Goal: Information Seeking & Learning: Find specific fact

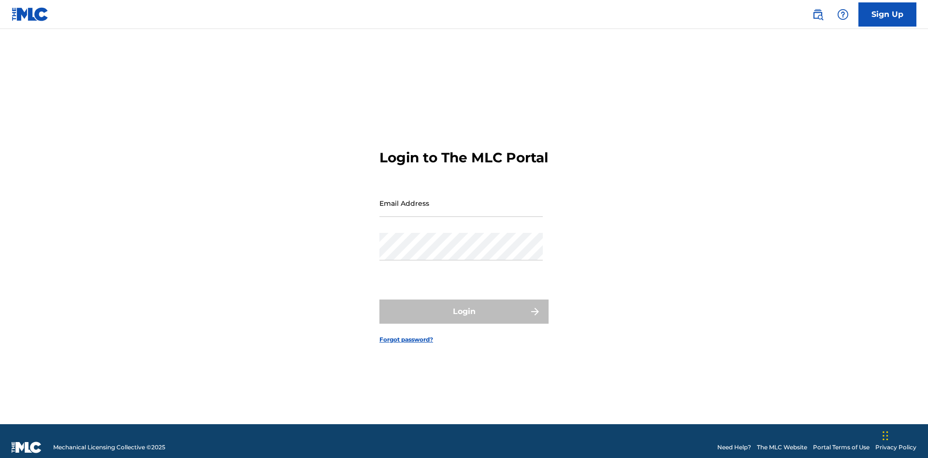
scroll to position [13, 0]
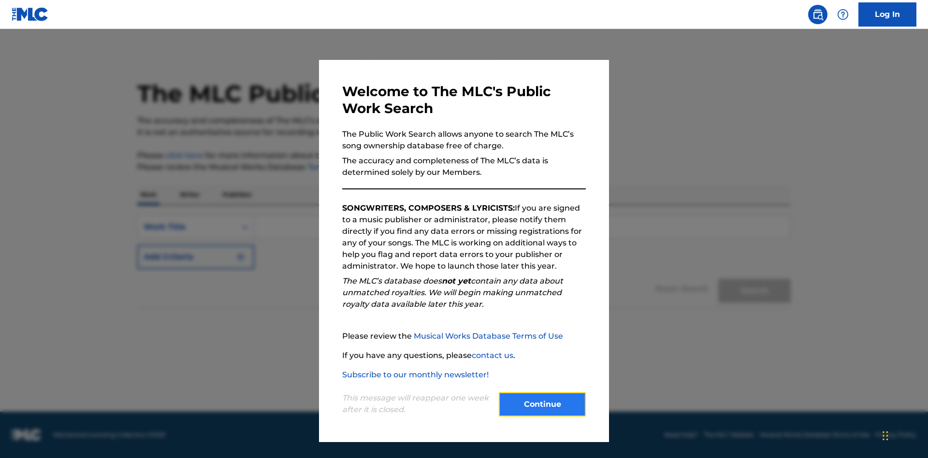
click at [542, 404] on button "Continue" at bounding box center [542, 404] width 87 height 24
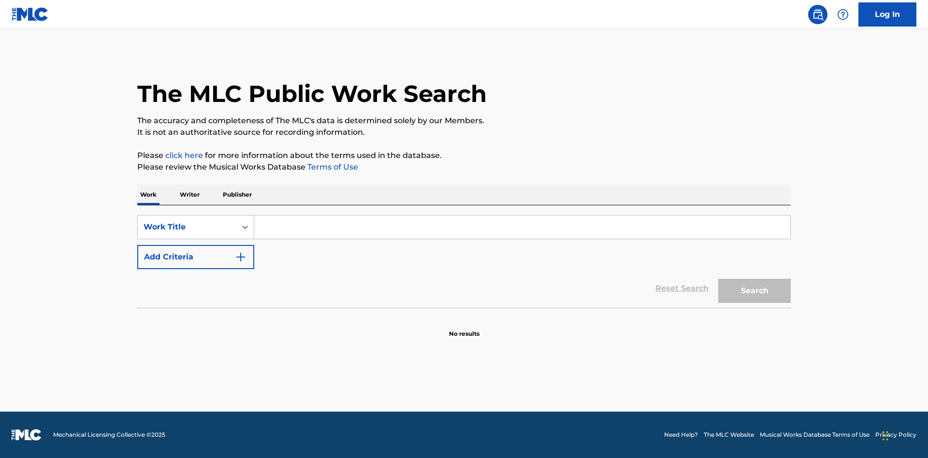
click at [189, 195] on p "Writer" at bounding box center [190, 195] width 26 height 20
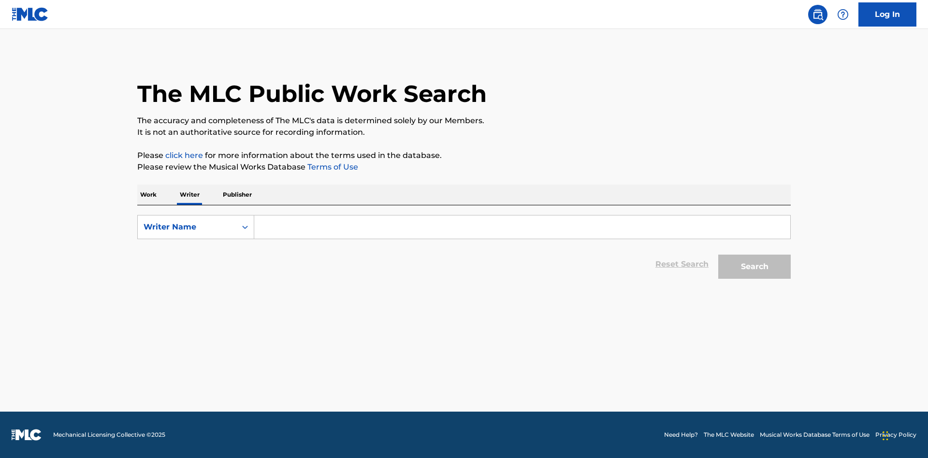
click at [522, 227] on input "Search Form" at bounding box center [522, 226] width 536 height 23
type input "DRAACO DALLAS AVENTURA"
click at [754, 267] on button "Search" at bounding box center [754, 267] width 72 height 24
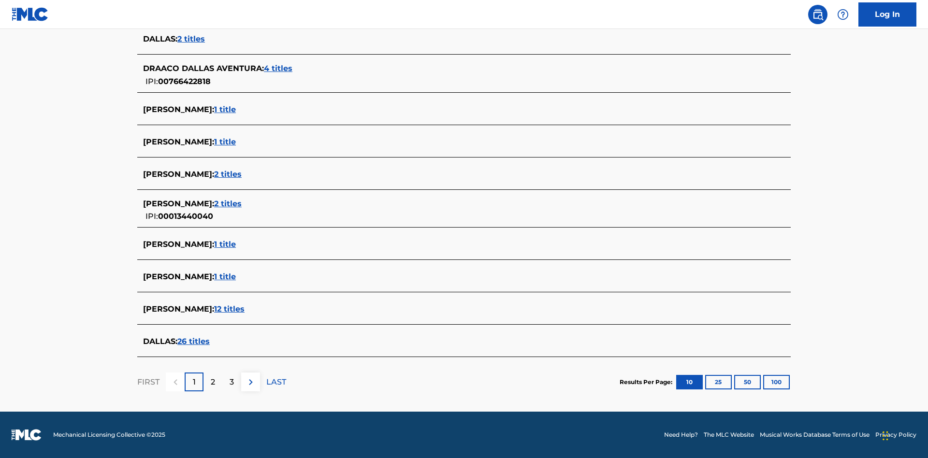
click at [279, 69] on span "4 titles" at bounding box center [278, 68] width 29 height 9
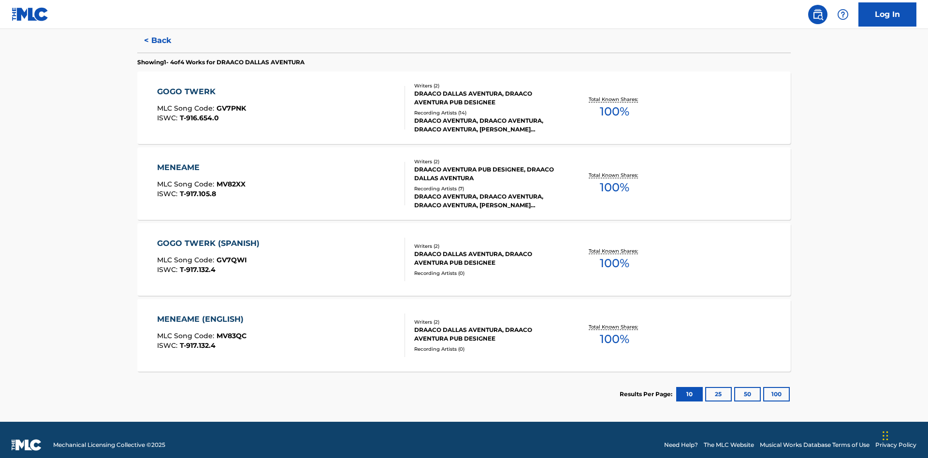
scroll to position [265, 0]
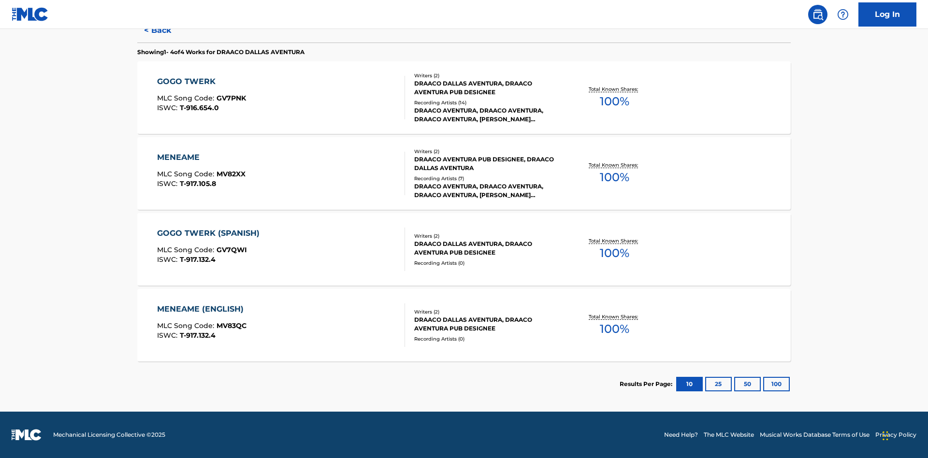
click at [201, 158] on div "MENEAME" at bounding box center [201, 158] width 88 height 12
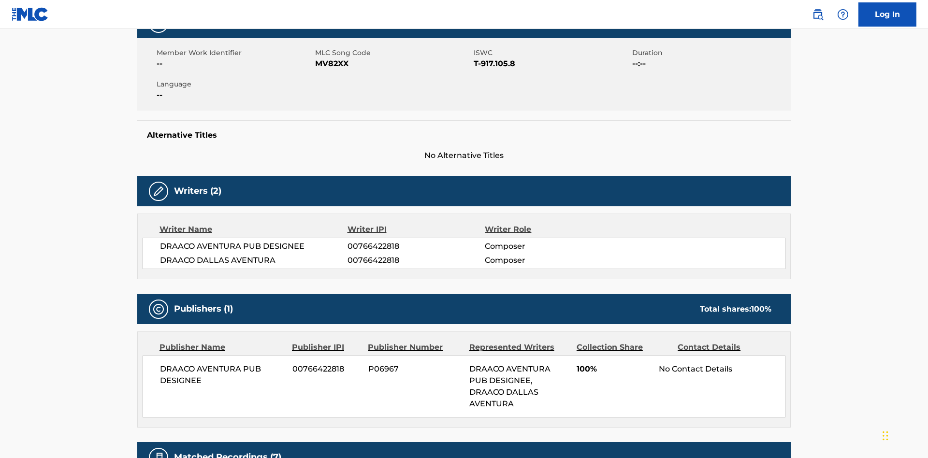
scroll to position [7, 0]
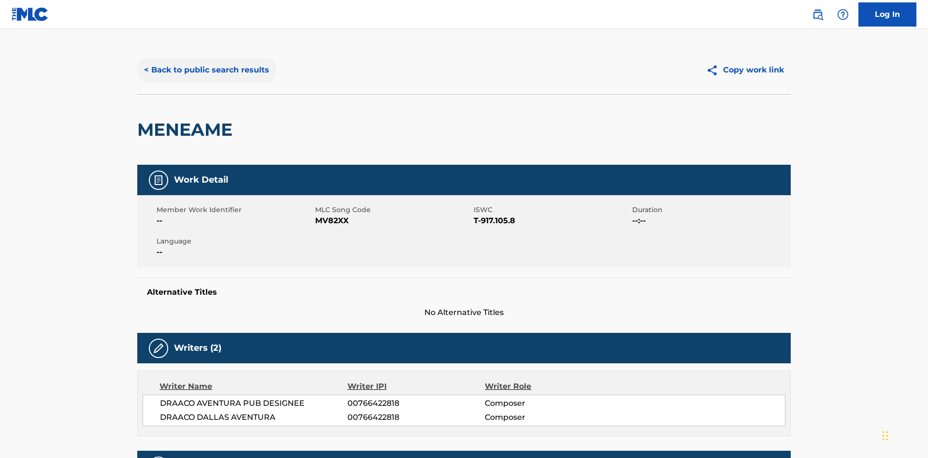
click at [205, 70] on button "< Back to public search results" at bounding box center [206, 70] width 139 height 24
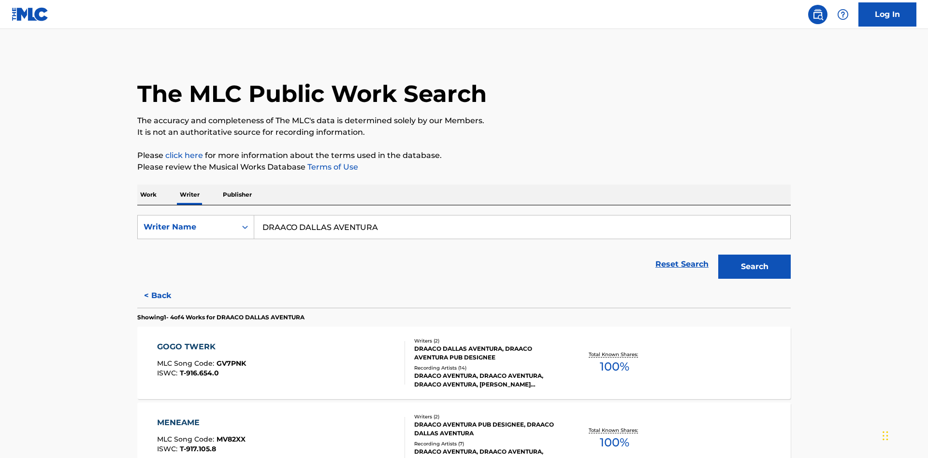
scroll to position [160, 0]
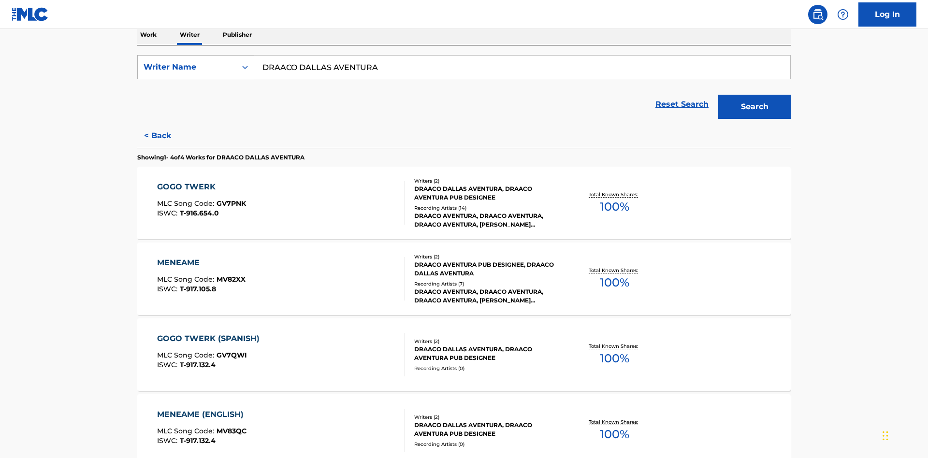
click at [187, 67] on div "Writer Name" at bounding box center [186, 67] width 87 height 12
click at [196, 91] on div "Writer IPI" at bounding box center [196, 91] width 116 height 24
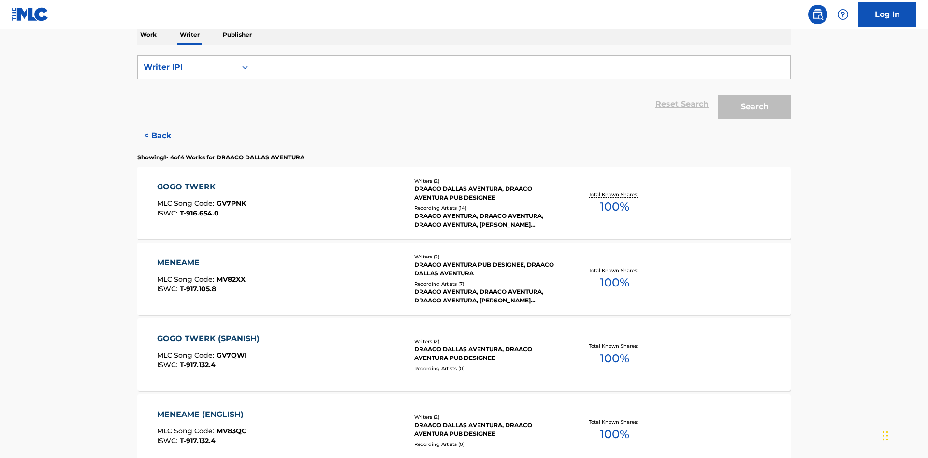
scroll to position [158, 0]
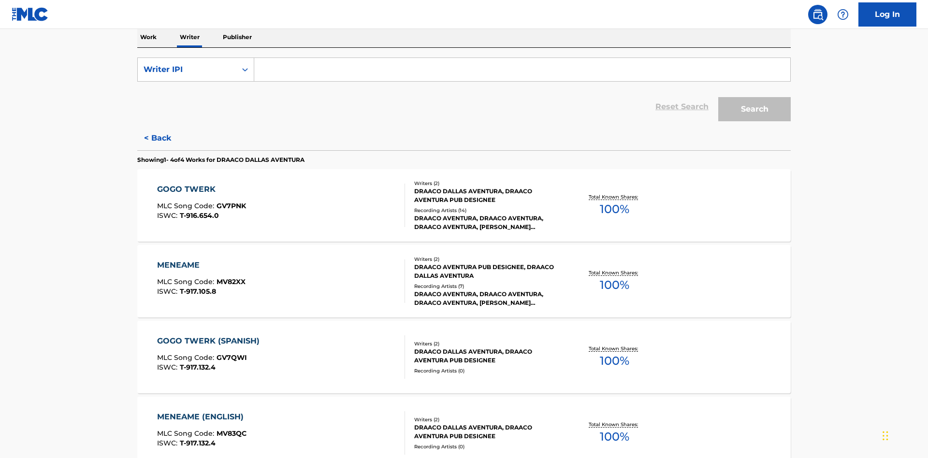
click at [522, 70] on input "Search Form" at bounding box center [522, 69] width 536 height 23
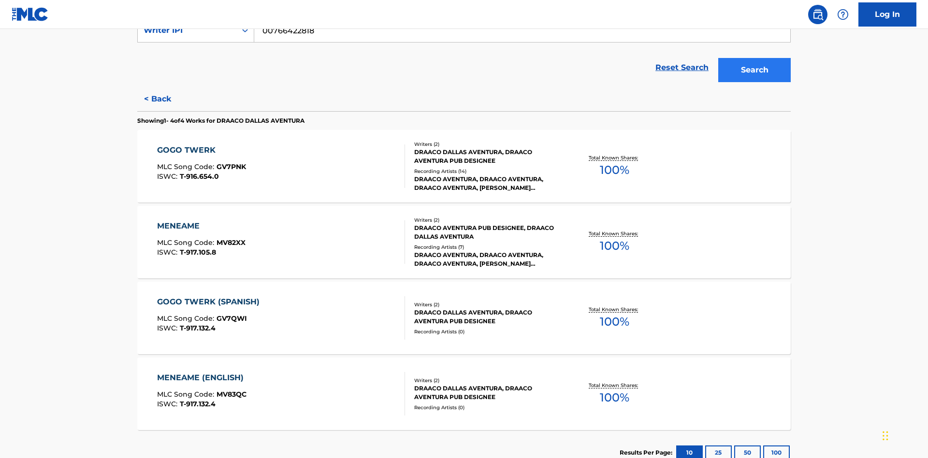
type input "00766422818"
click at [754, 70] on button "Search" at bounding box center [754, 70] width 72 height 24
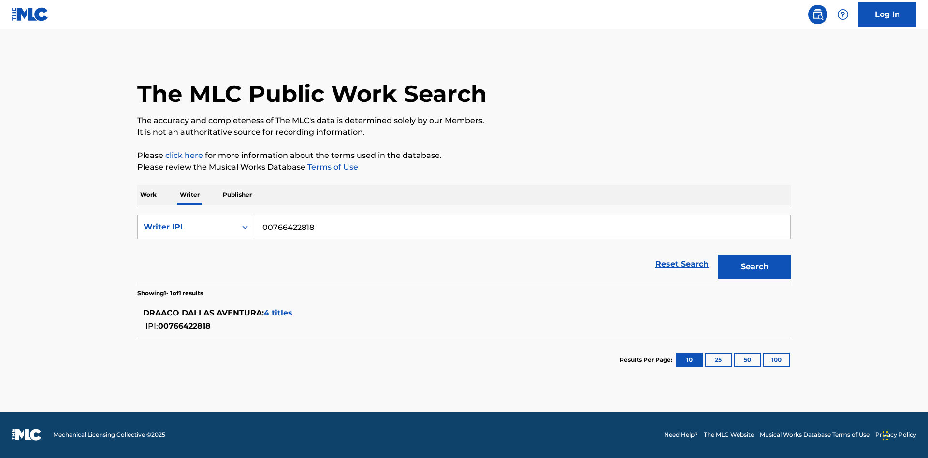
click at [279, 313] on span "4 titles" at bounding box center [278, 312] width 29 height 9
